Goal: Task Accomplishment & Management: Manage account settings

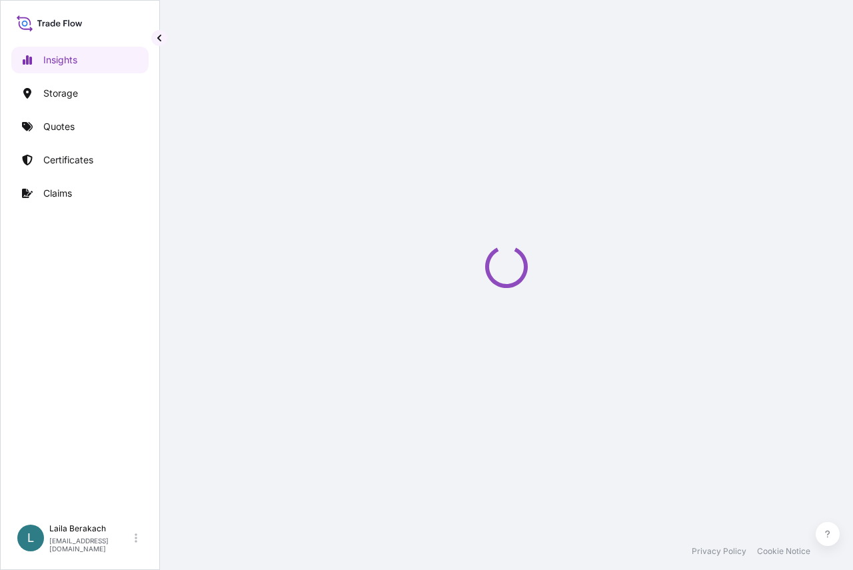
select select "2025"
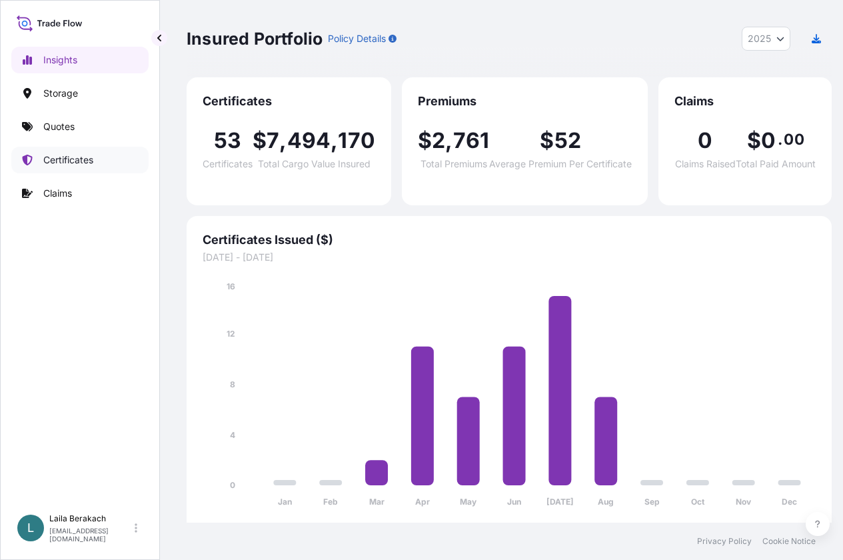
click at [68, 154] on p "Certificates" at bounding box center [68, 159] width 50 height 13
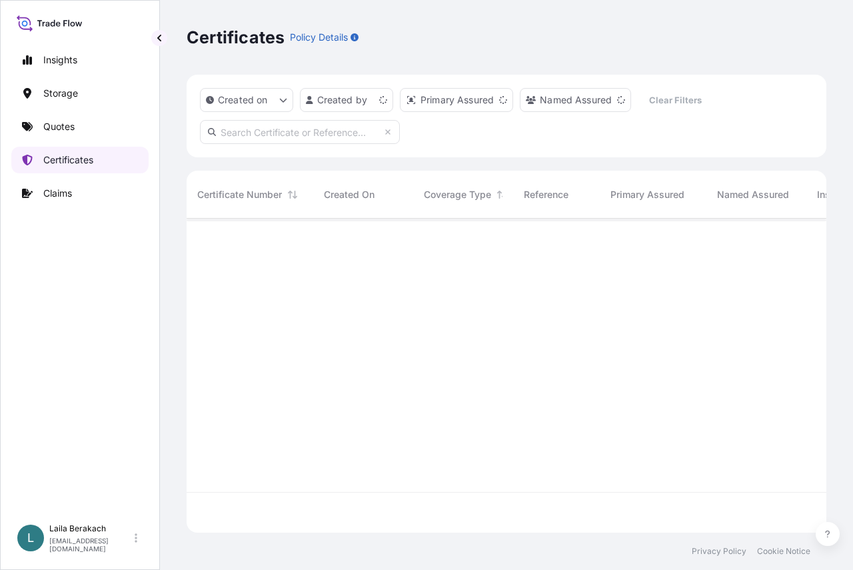
scroll to position [311, 630]
click at [352, 129] on input "text" at bounding box center [300, 132] width 200 height 24
type input "1505192917"
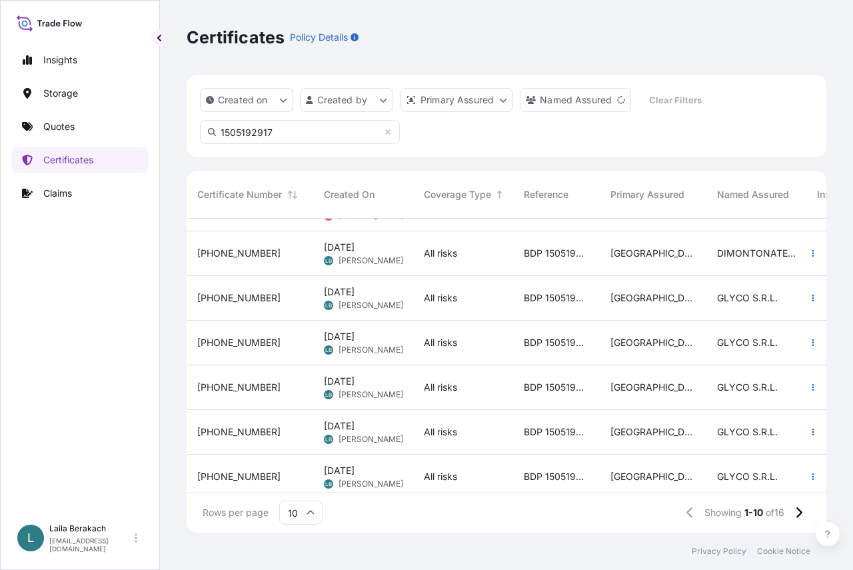
scroll to position [0, 0]
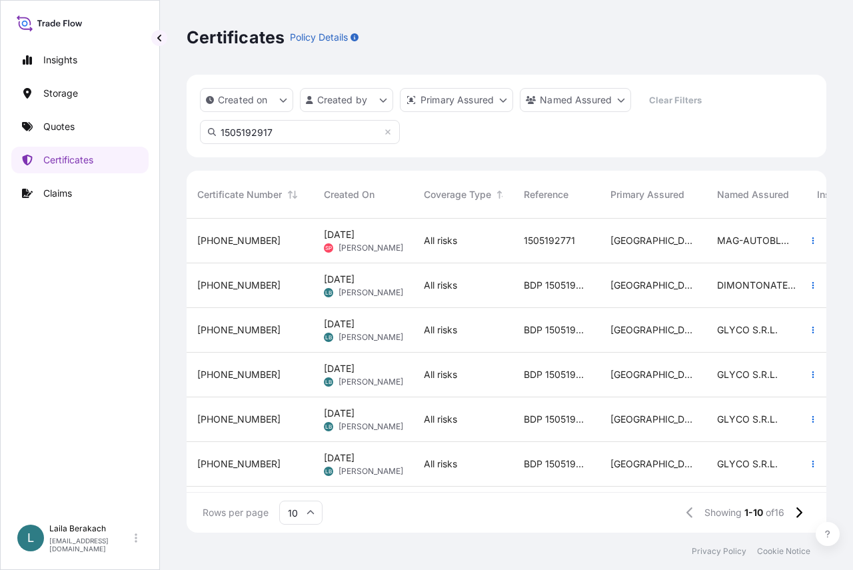
click at [562, 290] on span "BDP 1505192917" at bounding box center [556, 284] width 65 height 13
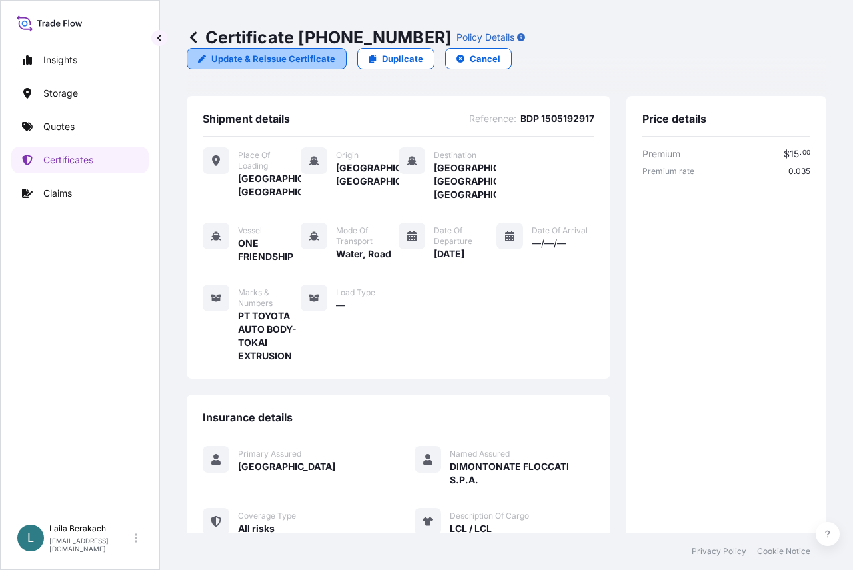
click at [346, 48] on link "Update & Reissue Certificate" at bounding box center [267, 58] width 160 height 21
select select "Road / [GEOGRAPHIC_DATA]"
select select "Water"
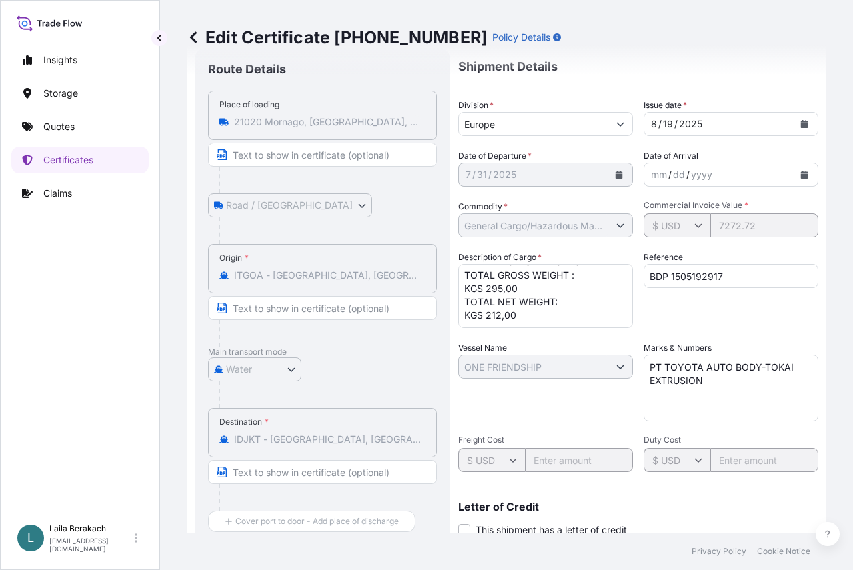
scroll to position [76, 0]
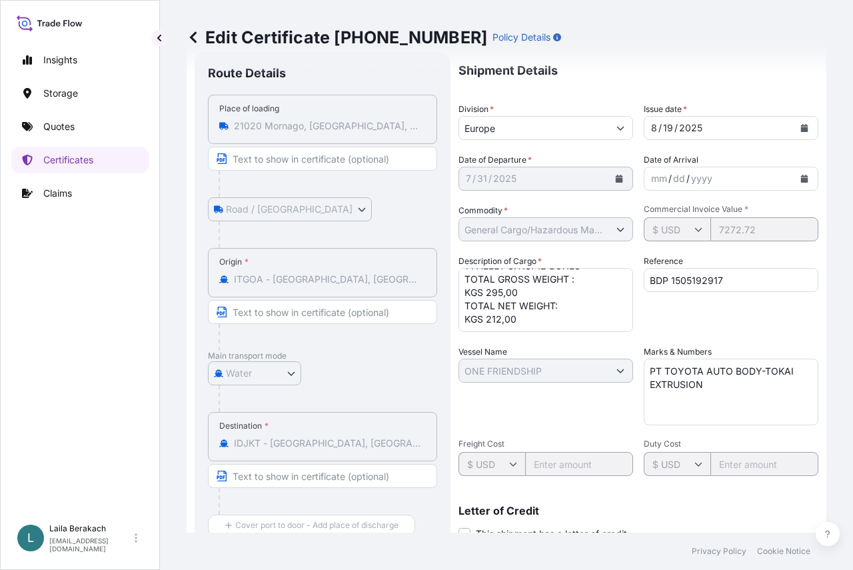
click at [341, 161] on input "Text to appear on certificate" at bounding box center [322, 159] width 229 height 24
click at [193, 34] on icon at bounding box center [193, 37] width 13 height 13
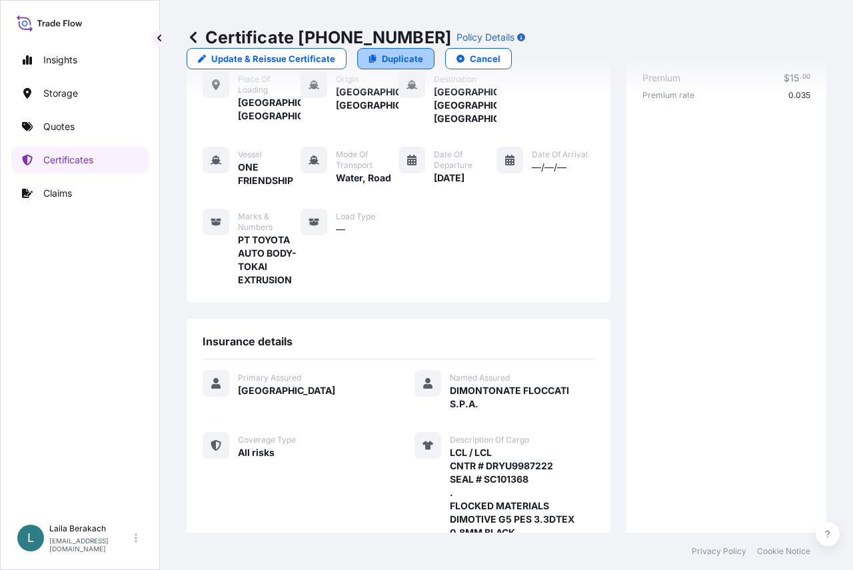
click at [423, 52] on p "Duplicate" at bounding box center [402, 58] width 41 height 13
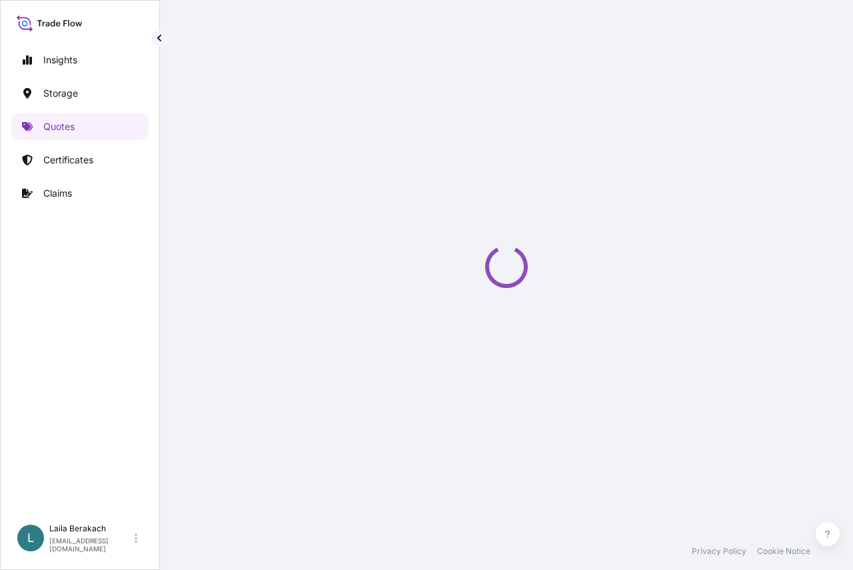
select select "Road / [GEOGRAPHIC_DATA]"
select select "Water"
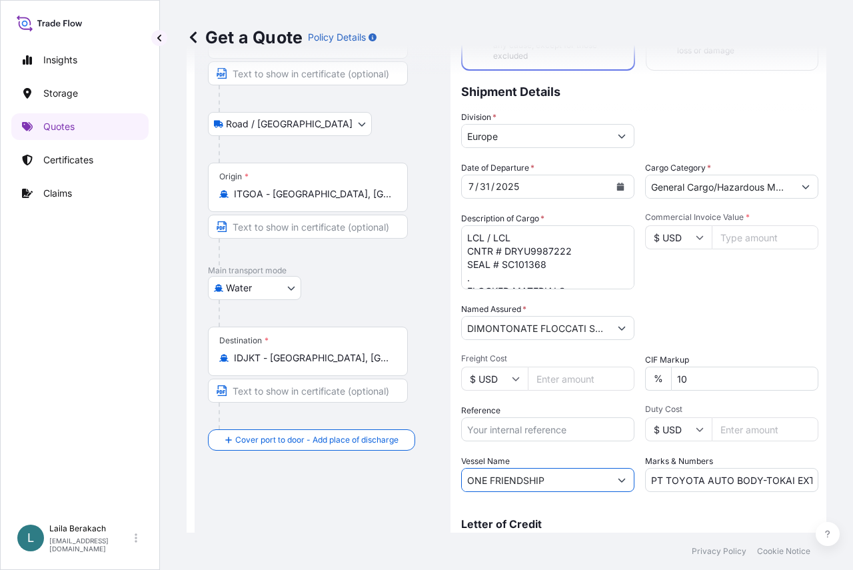
drag, startPoint x: 568, startPoint y: 476, endPoint x: 282, endPoint y: 448, distance: 287.8
click at [323, 459] on form "Route Details Place of loading [GEOGRAPHIC_DATA], [GEOGRAPHIC_DATA] Road / [GEO…" at bounding box center [507, 279] width 640 height 640
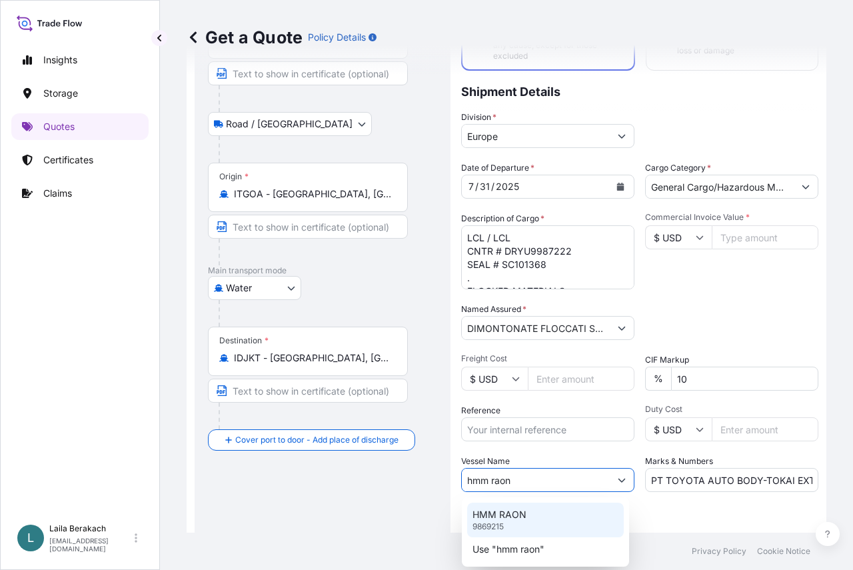
click at [493, 516] on p "HMM RAON" at bounding box center [499, 514] width 54 height 13
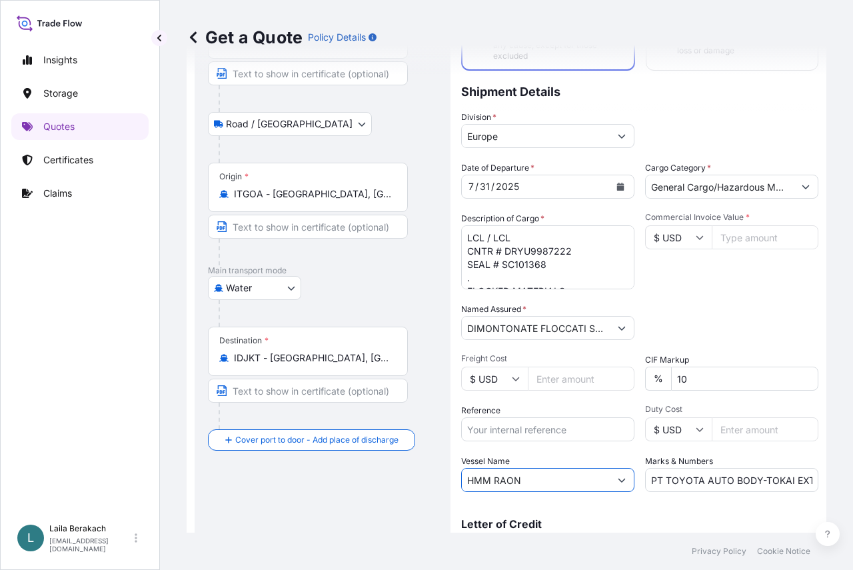
type input "HMM RAON"
click at [564, 429] on input "Reference" at bounding box center [547, 429] width 173 height 24
type input "BDP 15051929177272,72"
click at [737, 301] on div "Date of Departure * [DATE] Cargo Category * General Cargo/Hazardous Material De…" at bounding box center [639, 326] width 357 height 330
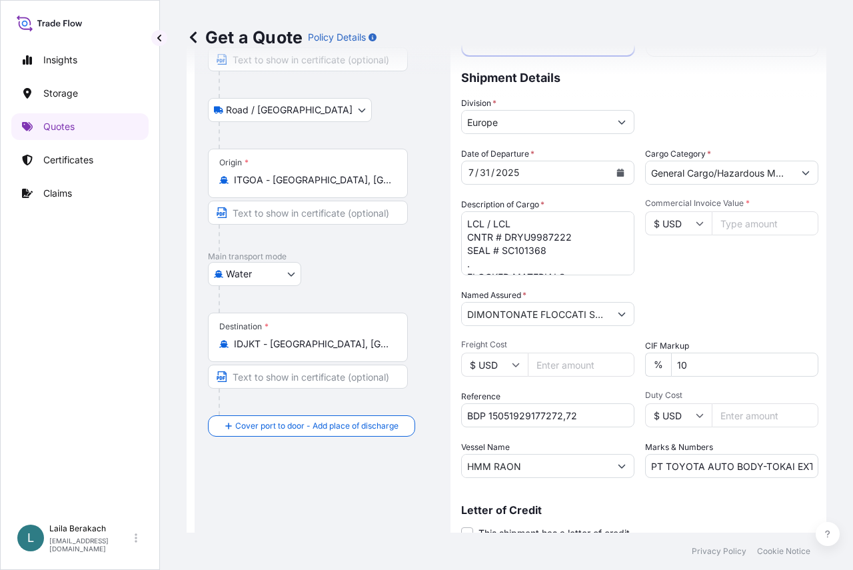
scroll to position [133, 0]
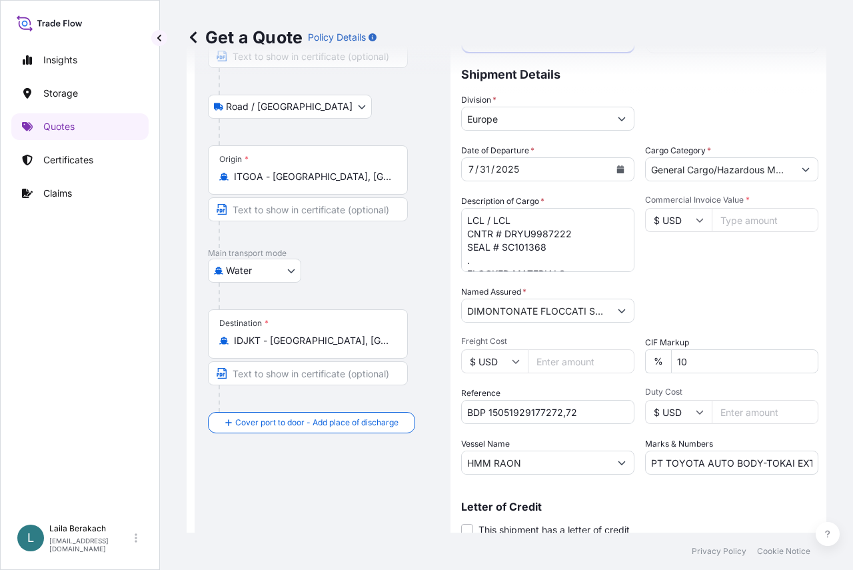
click at [734, 215] on input "Commercial Invoice Value *" at bounding box center [764, 220] width 107 height 24
type input "7272.72"
click at [701, 275] on div "Date of Departure * [DATE] Cargo Category * General Cargo/Hazardous Material De…" at bounding box center [639, 309] width 357 height 330
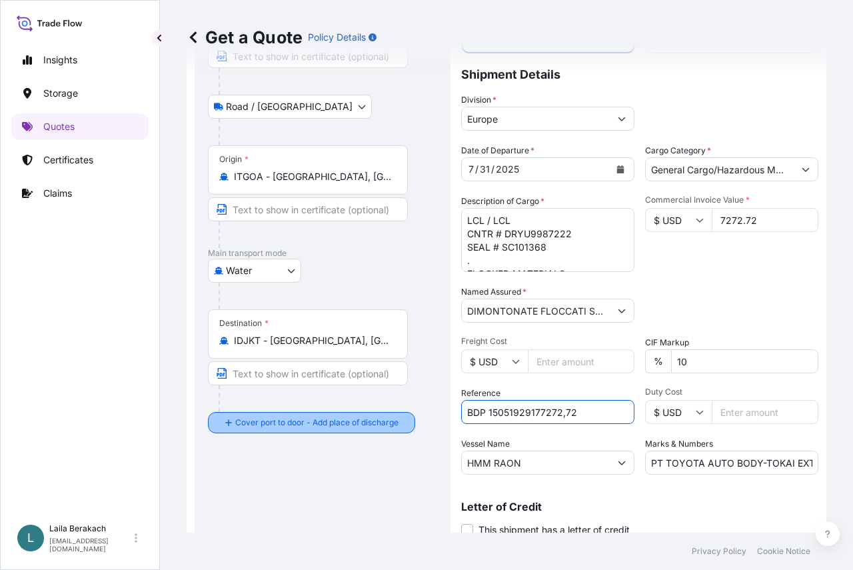
drag, startPoint x: 596, startPoint y: 414, endPoint x: 383, endPoint y: 408, distance: 213.3
click at [384, 410] on form "Route Details Place of loading [GEOGRAPHIC_DATA], [GEOGRAPHIC_DATA] Road / [GEO…" at bounding box center [507, 261] width 640 height 640
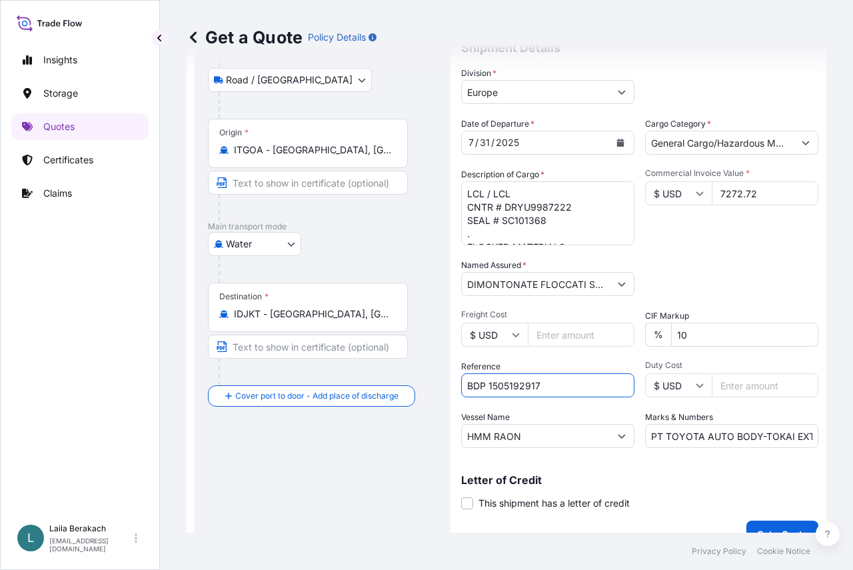
scroll to position [183, 0]
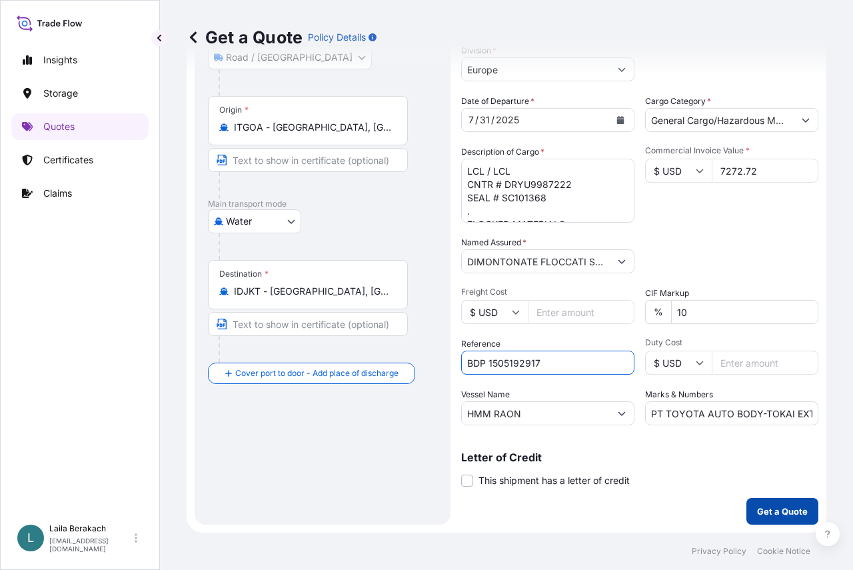
type input "BDP 1505192917"
click at [769, 516] on p "Get a Quote" at bounding box center [782, 510] width 51 height 13
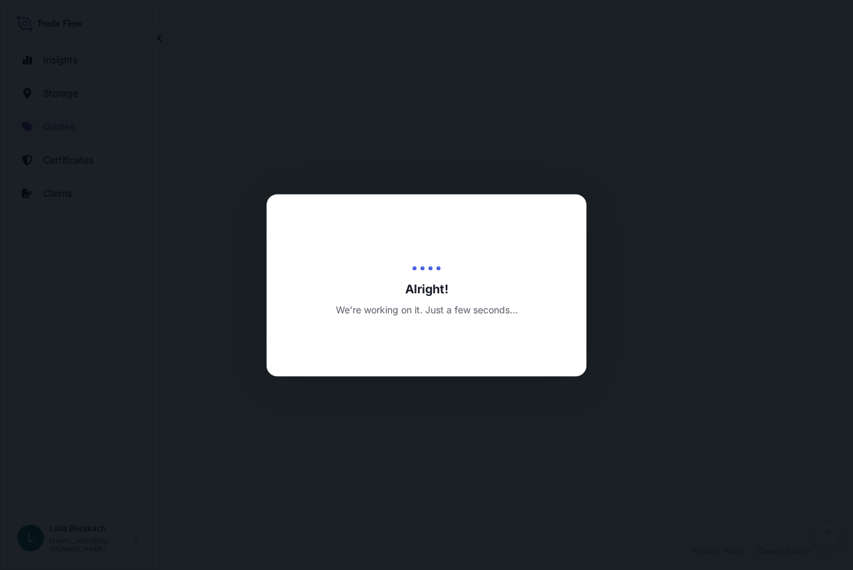
select select "Road / [GEOGRAPHIC_DATA]"
select select "Water"
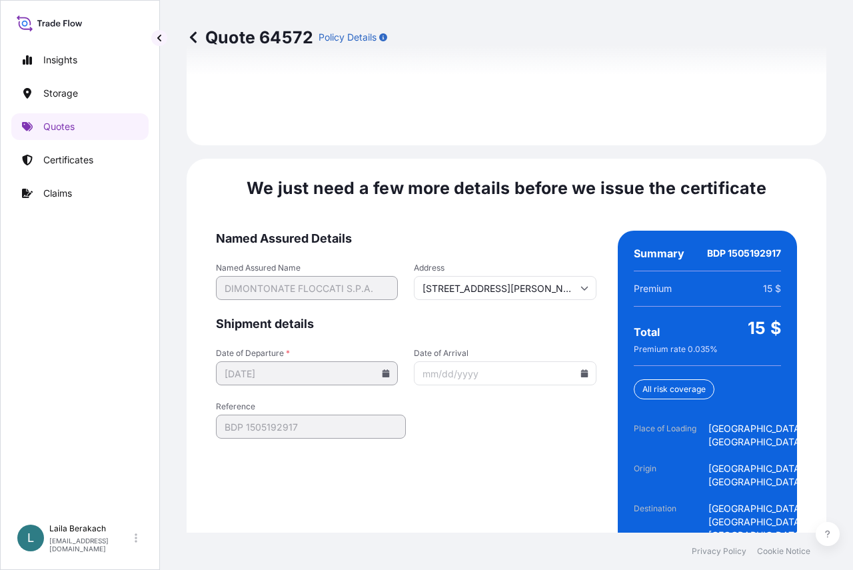
scroll to position [2083, 0]
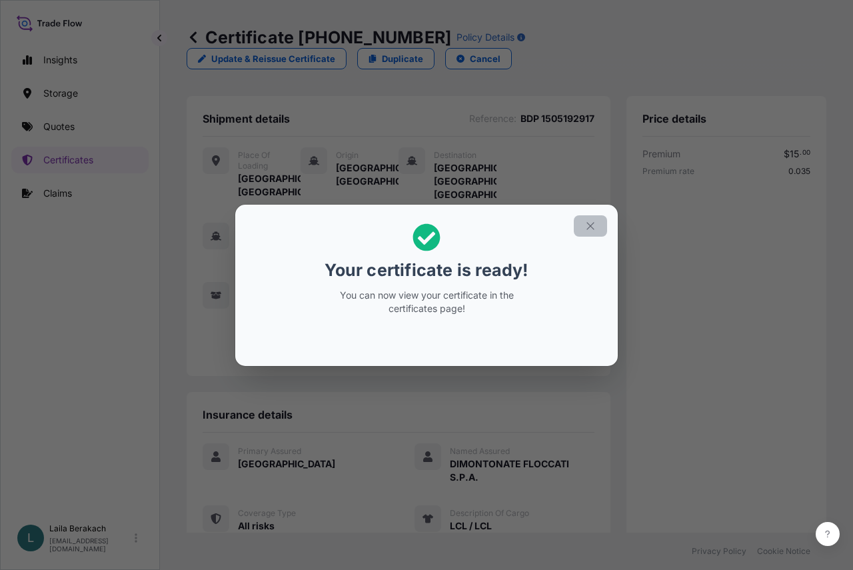
click at [594, 224] on icon "button" at bounding box center [590, 226] width 12 height 12
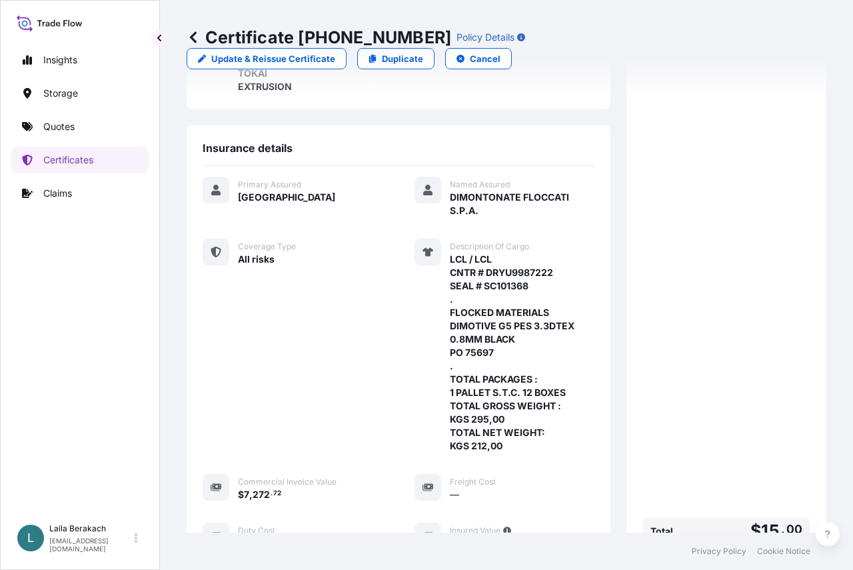
scroll to position [502, 0]
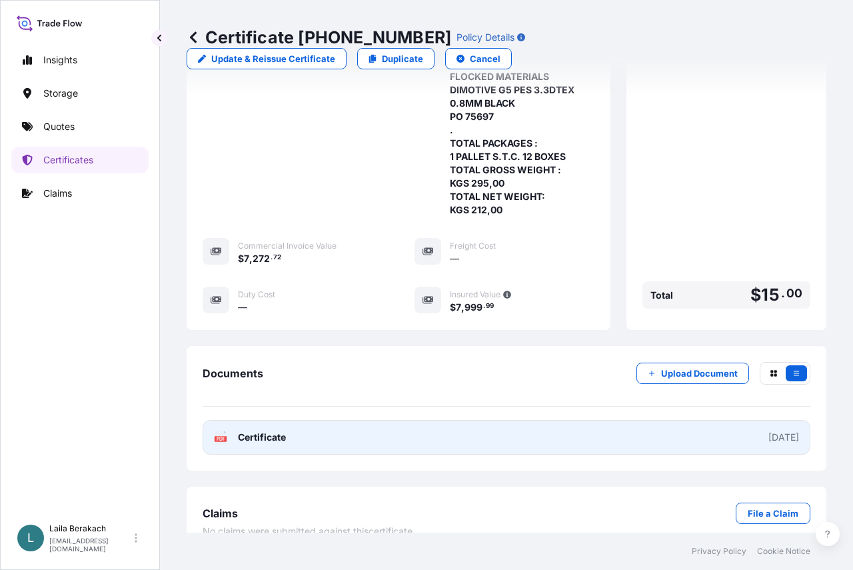
click at [392, 424] on link "PDF Certificate [DATE]" at bounding box center [507, 437] width 608 height 35
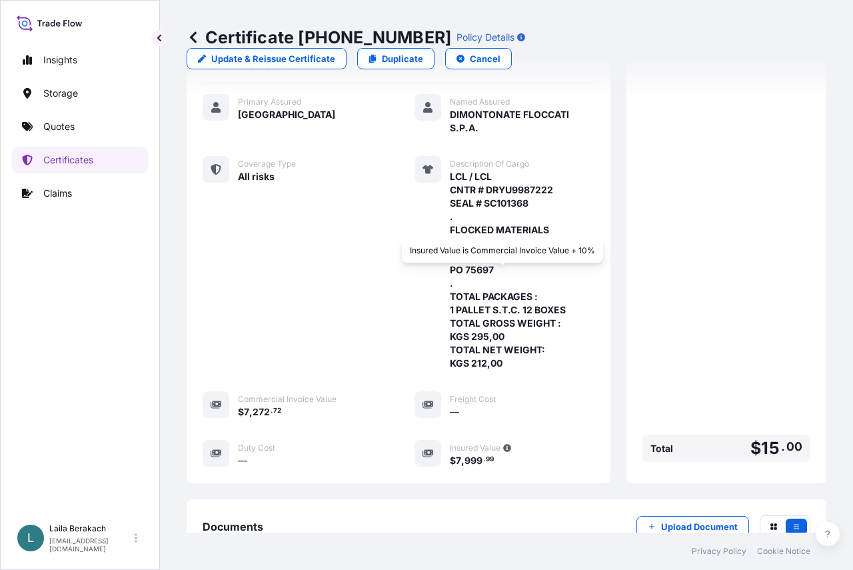
scroll to position [236, 0]
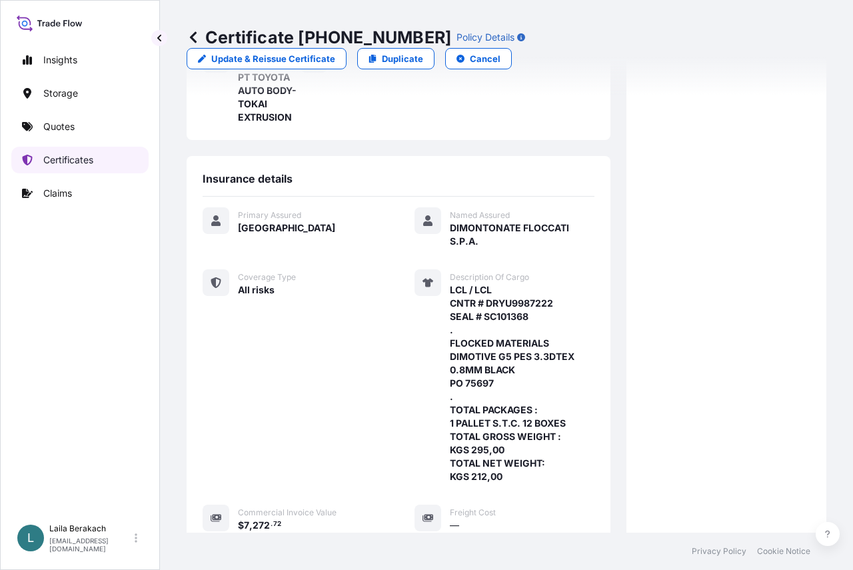
click at [79, 161] on p "Certificates" at bounding box center [68, 159] width 50 height 13
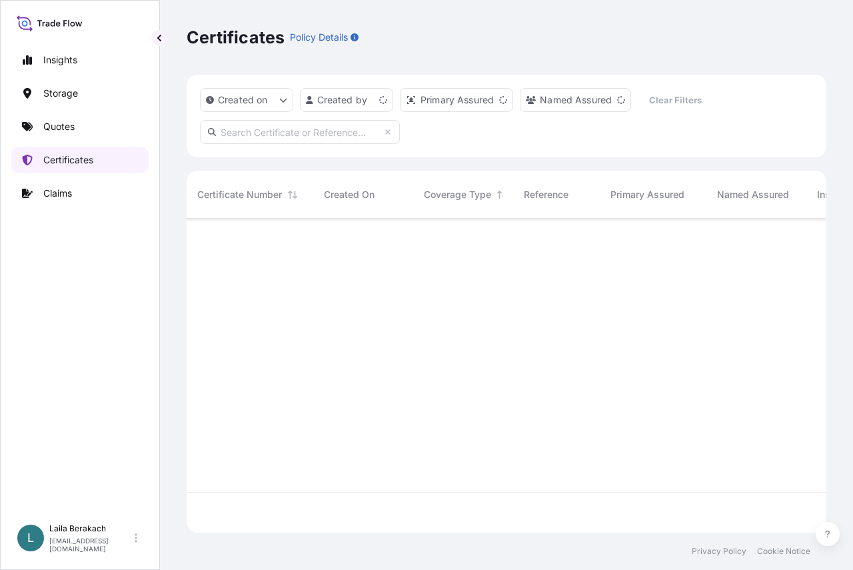
scroll to position [311, 630]
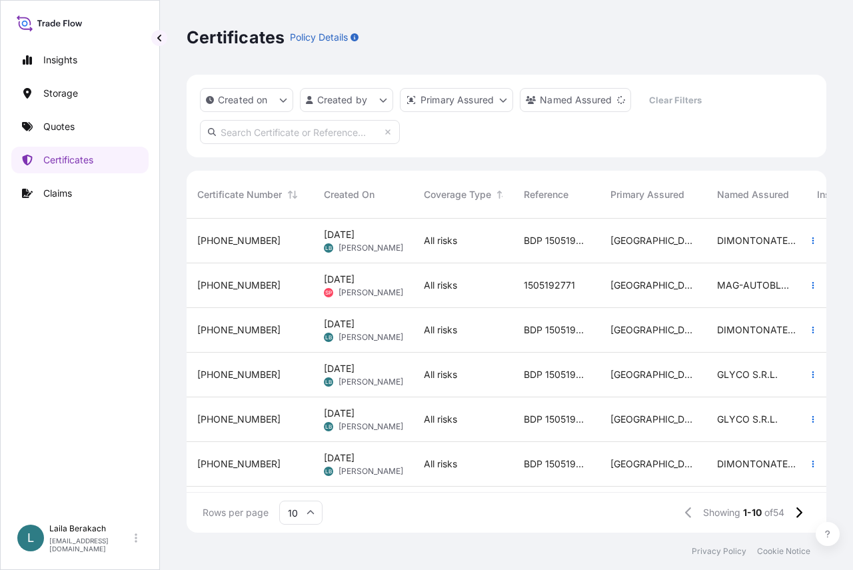
click at [338, 131] on input "text" at bounding box center [300, 132] width 200 height 24
type input "1505192917"
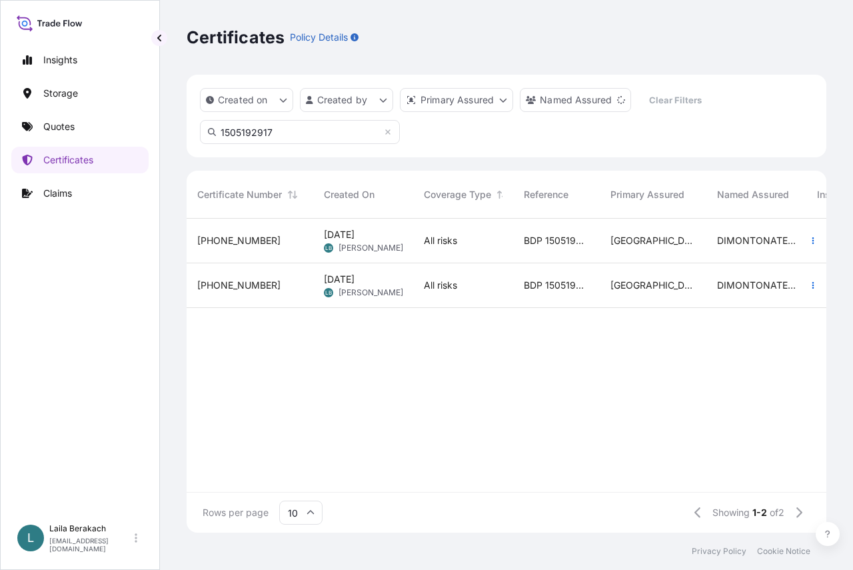
click at [223, 288] on span "[PHONE_NUMBER]" at bounding box center [238, 284] width 83 height 13
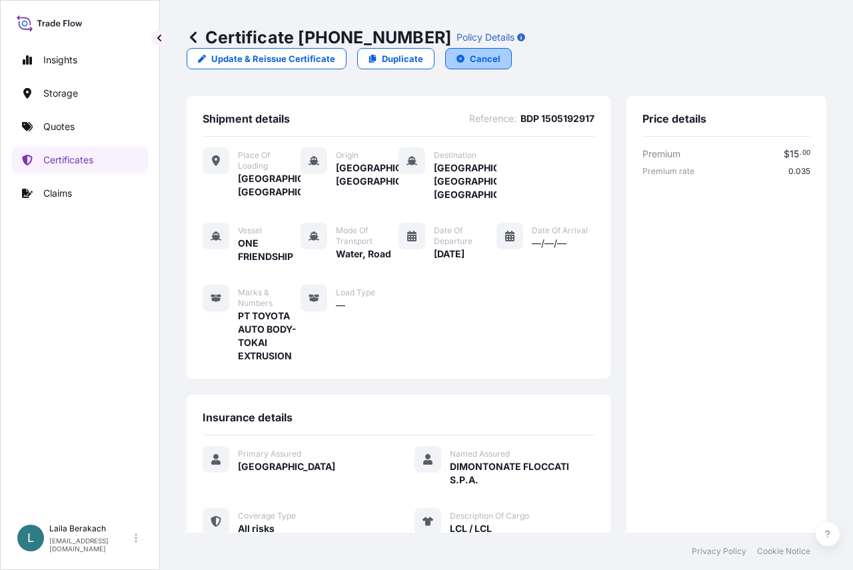
click at [500, 52] on p "Cancel" at bounding box center [485, 58] width 31 height 13
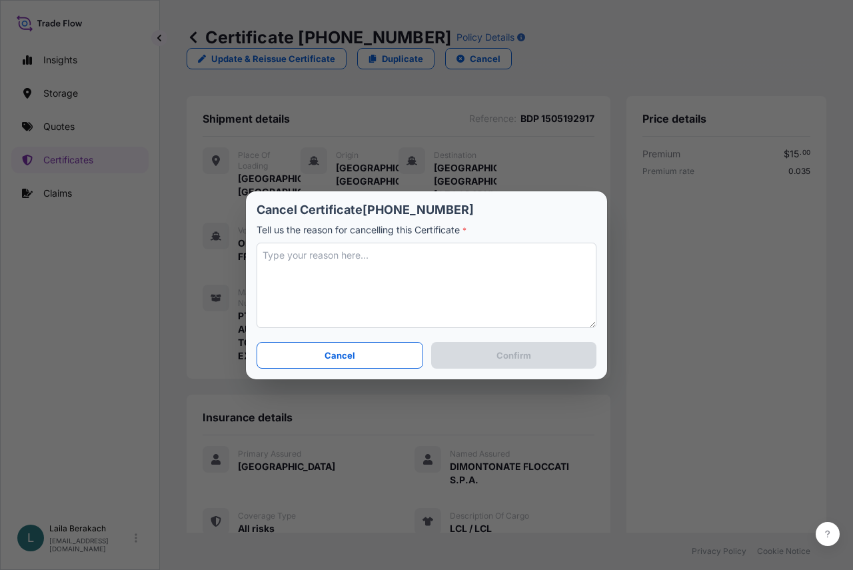
click at [336, 290] on textarea at bounding box center [426, 284] width 340 height 85
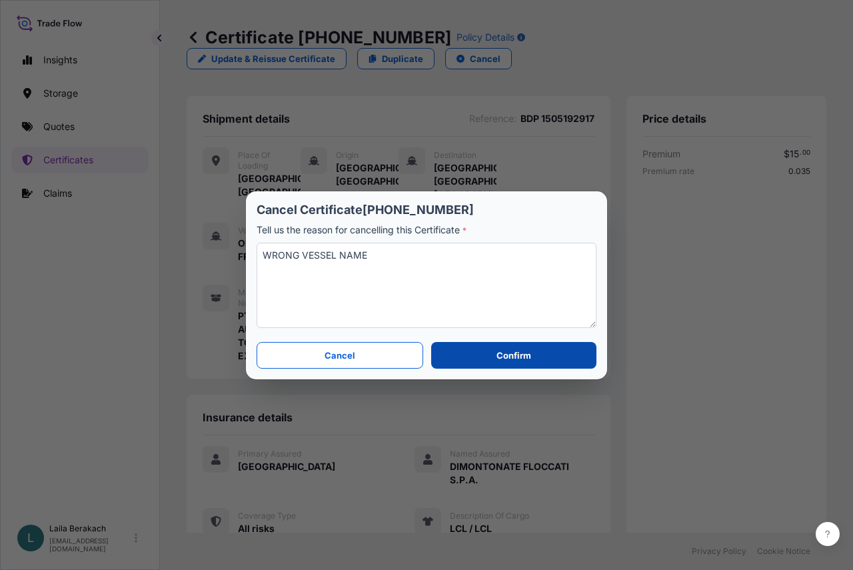
type textarea "WRONG VESSEL NAME"
click at [464, 350] on button "Confirm" at bounding box center [513, 355] width 165 height 27
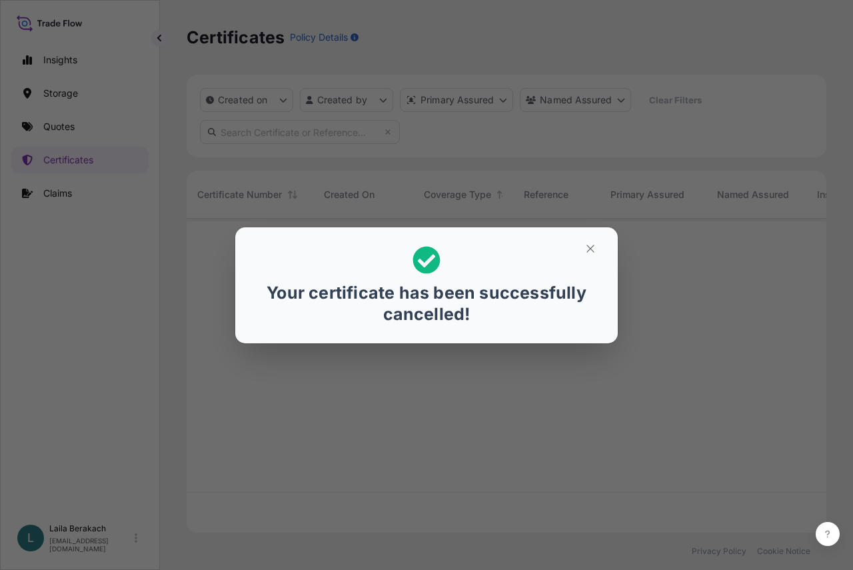
scroll to position [311, 630]
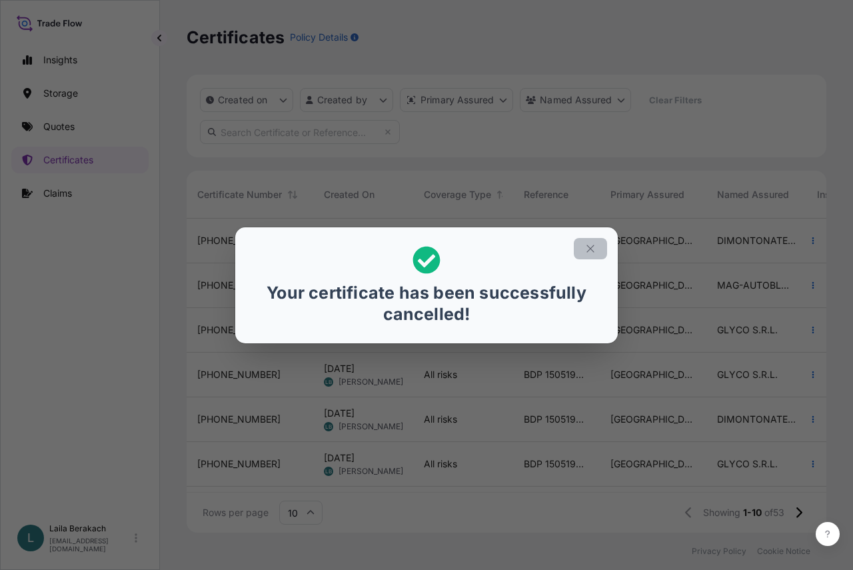
click at [591, 252] on icon "button" at bounding box center [590, 248] width 12 height 12
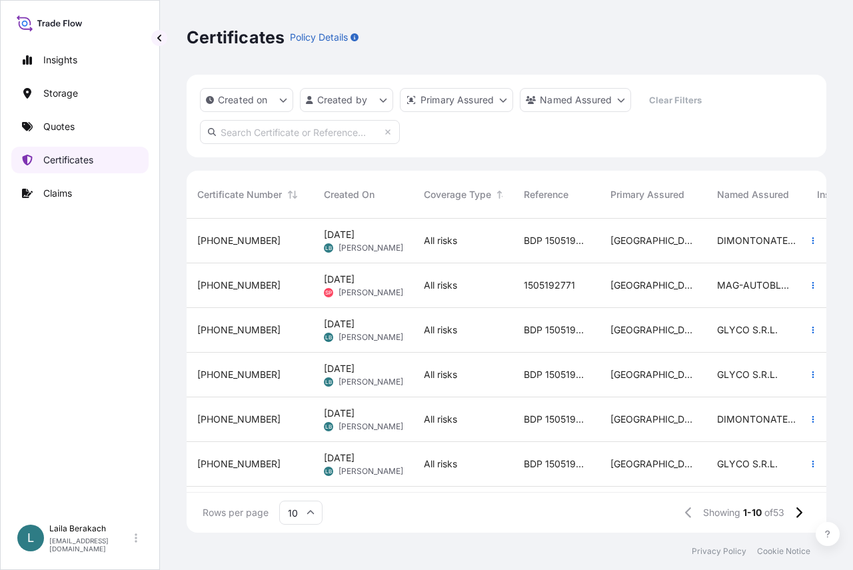
click at [83, 161] on p "Certificates" at bounding box center [68, 159] width 50 height 13
click at [233, 131] on input "text" at bounding box center [300, 132] width 200 height 24
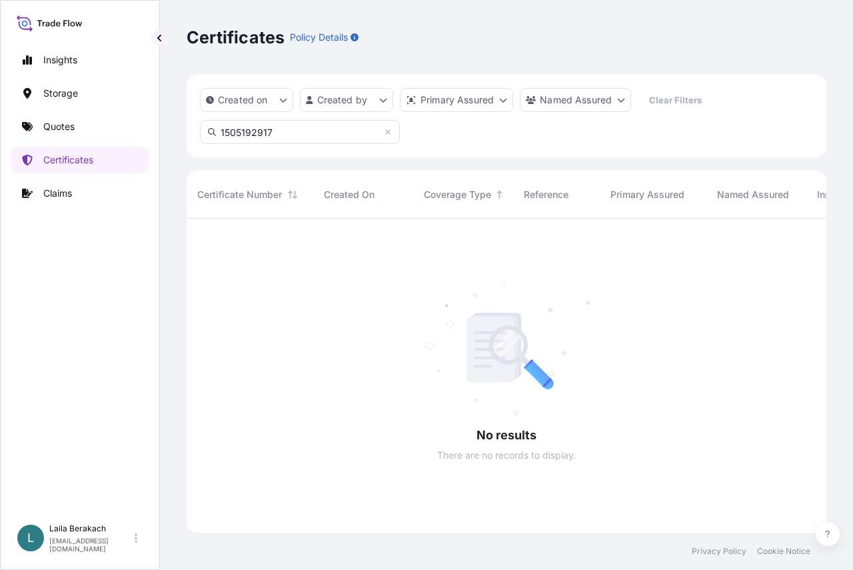
scroll to position [352, 630]
drag, startPoint x: 284, startPoint y: 135, endPoint x: 0, endPoint y: 41, distance: 298.9
click at [0, 105] on div "Insights Storage Quotes Certificates Claims L [PERSON_NAME] [EMAIL_ADDRESS][DOM…" at bounding box center [426, 285] width 853 height 570
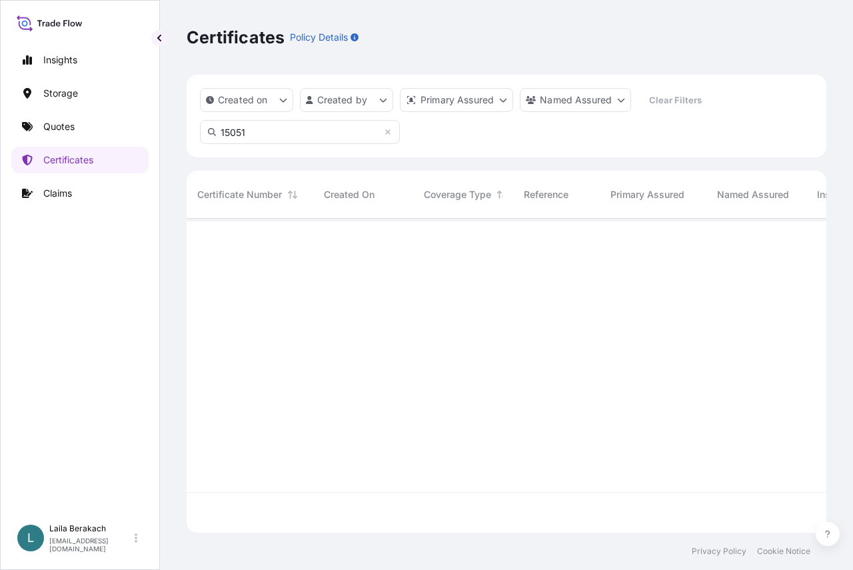
scroll to position [311, 630]
type input "1505192917"
